Goal: Information Seeking & Learning: Learn about a topic

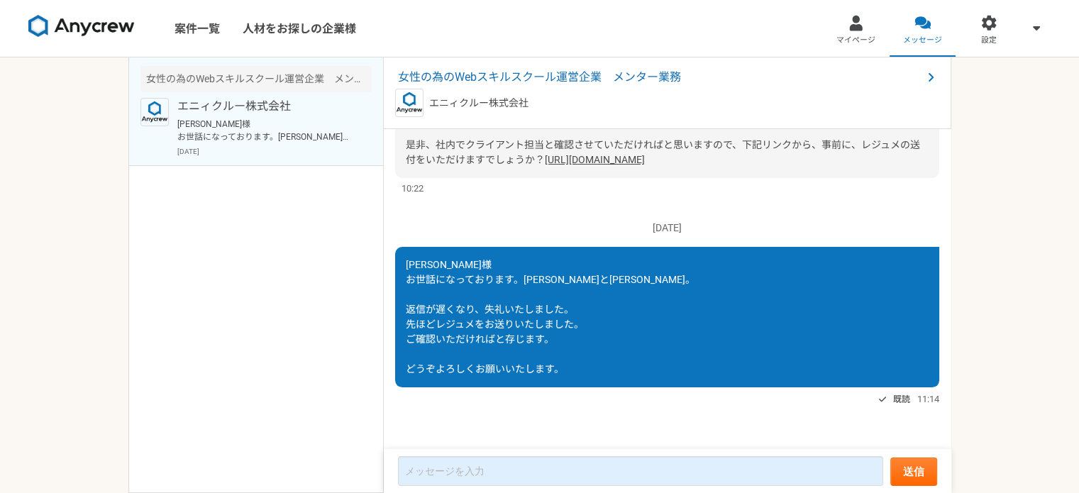
scroll to position [227, 0]
click at [196, 32] on link "案件一覧" at bounding box center [197, 28] width 68 height 57
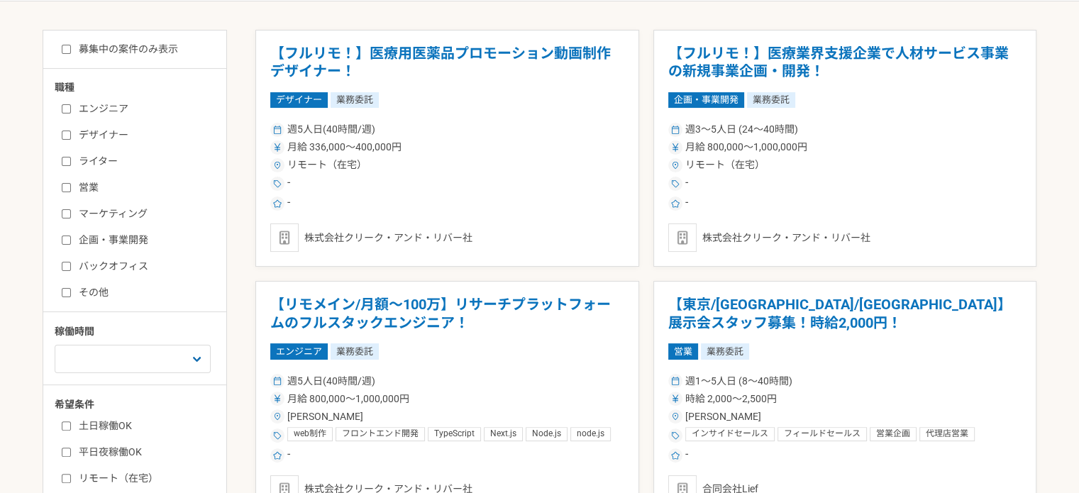
scroll to position [284, 0]
click at [62, 262] on input "バックオフィス" at bounding box center [66, 265] width 9 height 9
checkbox input "true"
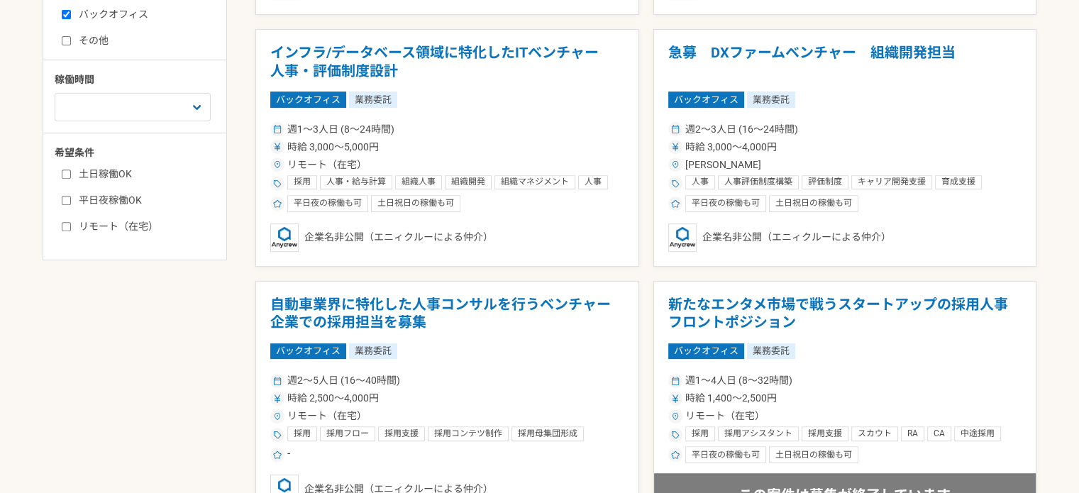
scroll to position [567, 0]
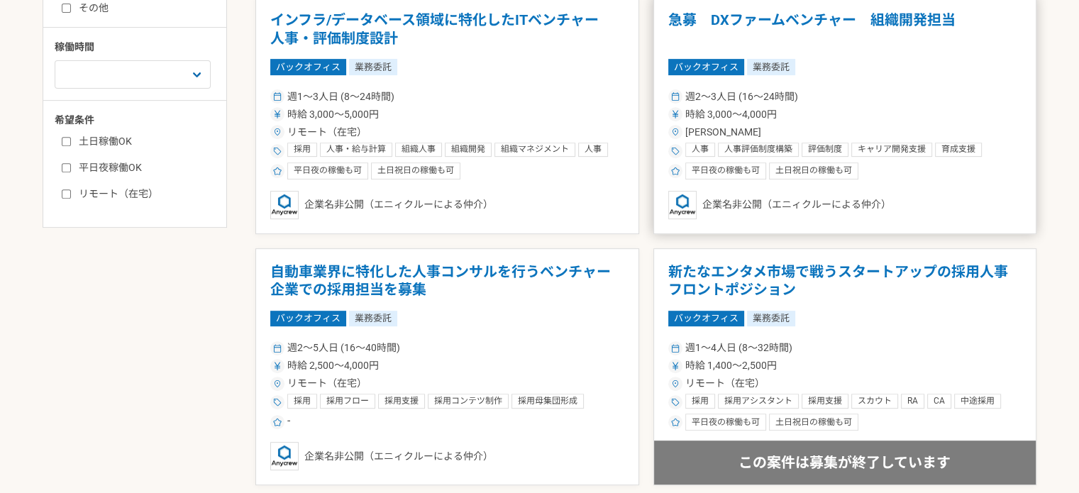
click at [950, 87] on div "週2〜3人日 (16〜24時間) 時給 3,000〜4,000円 [PERSON_NAME] 人事 人事評価制度構築 評価制度 キャリア開発支援 育成支援 組…" at bounding box center [845, 133] width 354 height 93
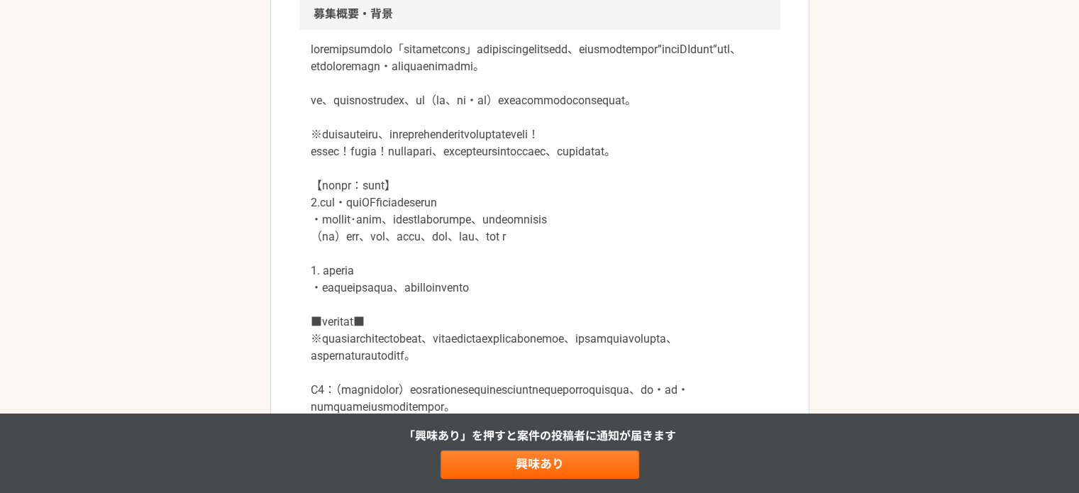
scroll to position [425, 0]
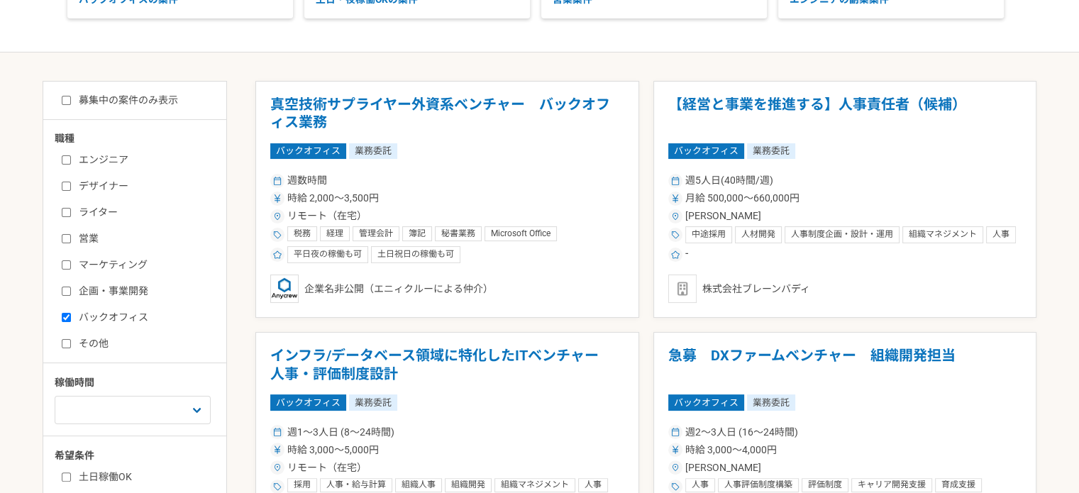
scroll to position [284, 0]
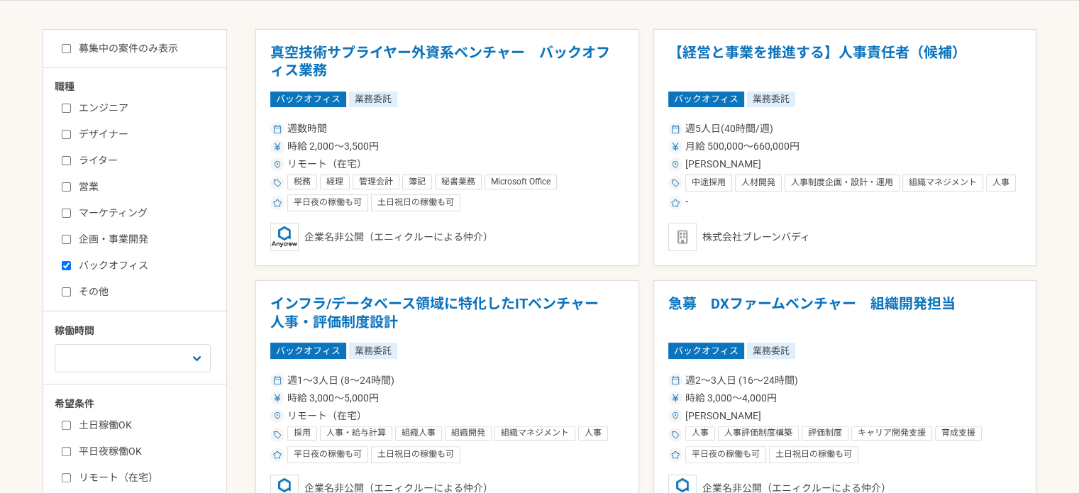
click at [69, 50] on input "募集中の案件のみ表示" at bounding box center [66, 48] width 9 height 9
checkbox input "true"
click at [68, 262] on input "バックオフィス" at bounding box center [66, 265] width 9 height 9
checkbox input "false"
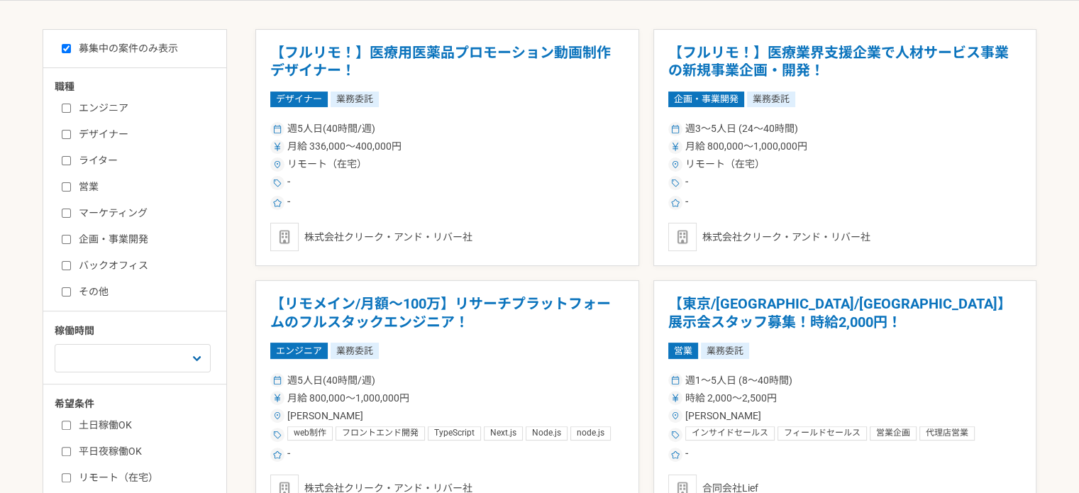
click at [66, 298] on div "職種 エンジニア デザイナー ライター 営業 マーケティング 企画・事業開発 バックオフィス その他 稼働時間 週1人日（8時間）以下 週2人日（16時間）以…" at bounding box center [134, 282] width 183 height 406
click at [60, 291] on div "エンジニア デザイナー ライター 営業 マーケティング 企画・事業開発 バックオフィス その他" at bounding box center [140, 197] width 170 height 203
click at [68, 290] on input "その他" at bounding box center [66, 291] width 9 height 9
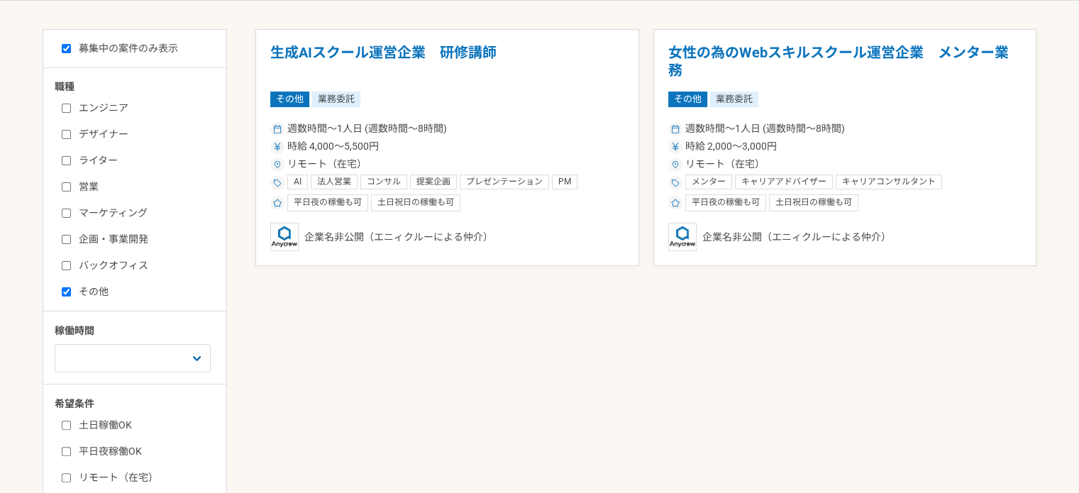
click at [68, 290] on input "その他" at bounding box center [66, 291] width 9 height 9
checkbox input "false"
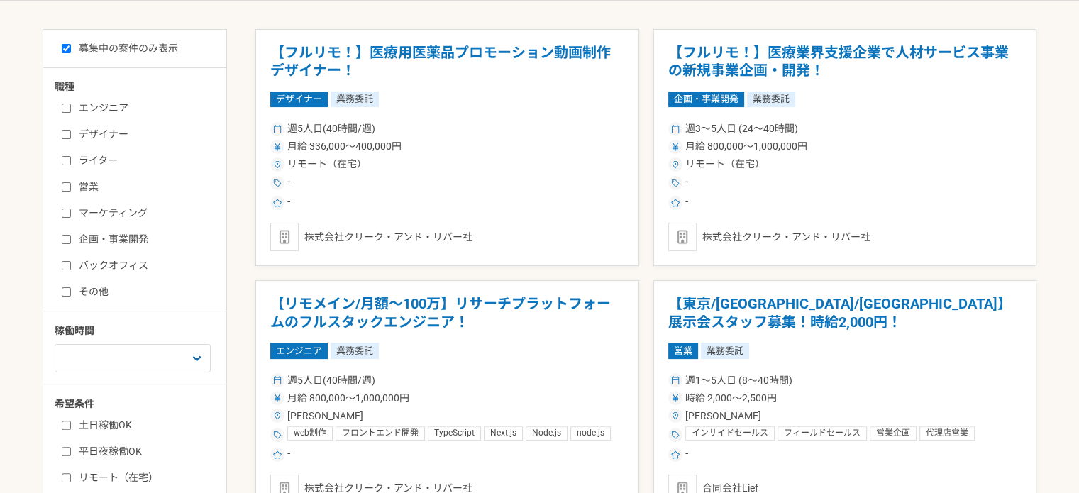
click at [66, 261] on input "バックオフィス" at bounding box center [66, 265] width 9 height 9
checkbox input "true"
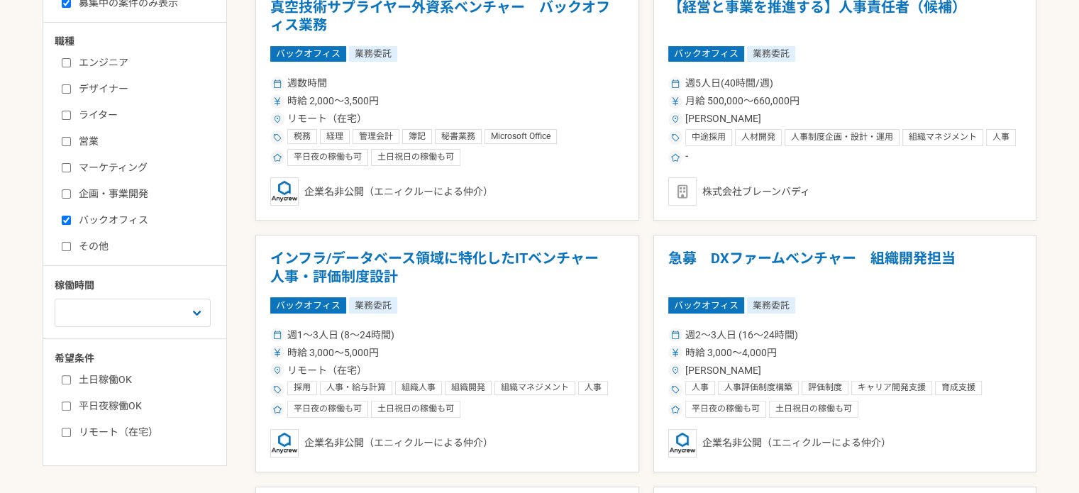
scroll to position [237, 0]
